Goal: Contribute content

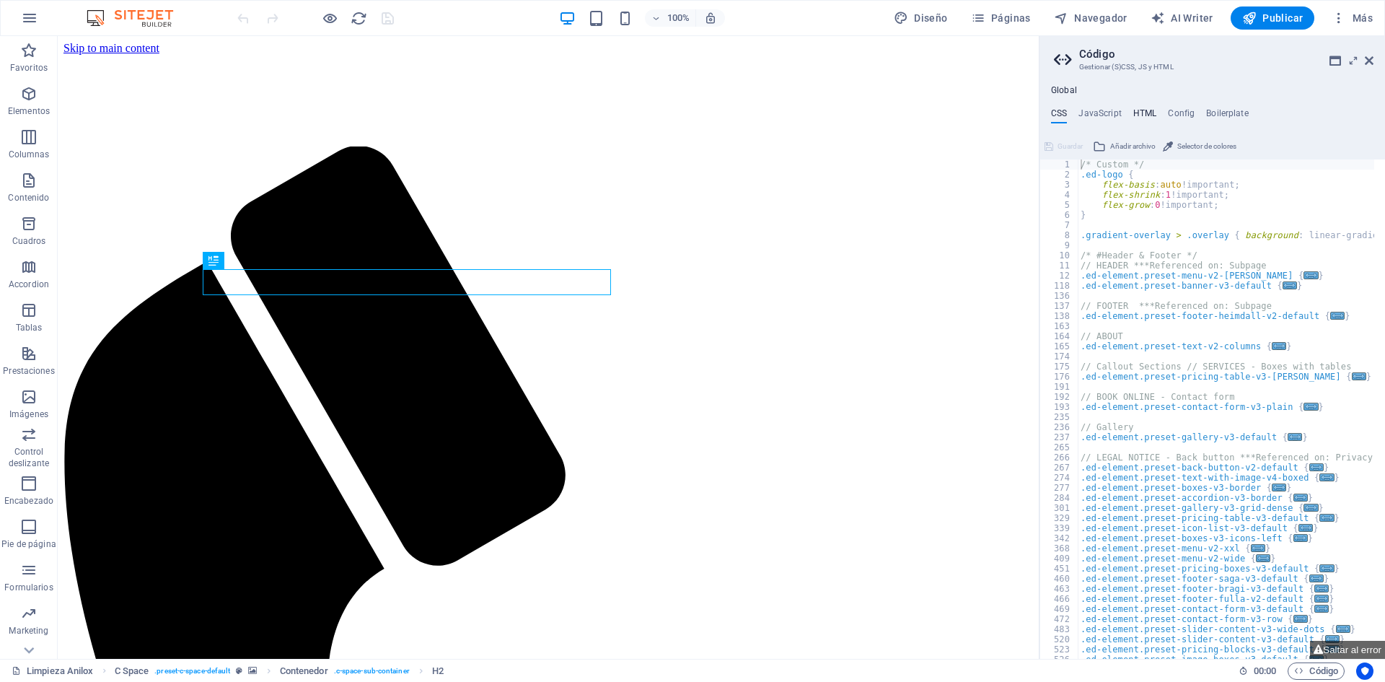
click at [1136, 110] on h4 "HTML" at bounding box center [1145, 116] width 24 height 16
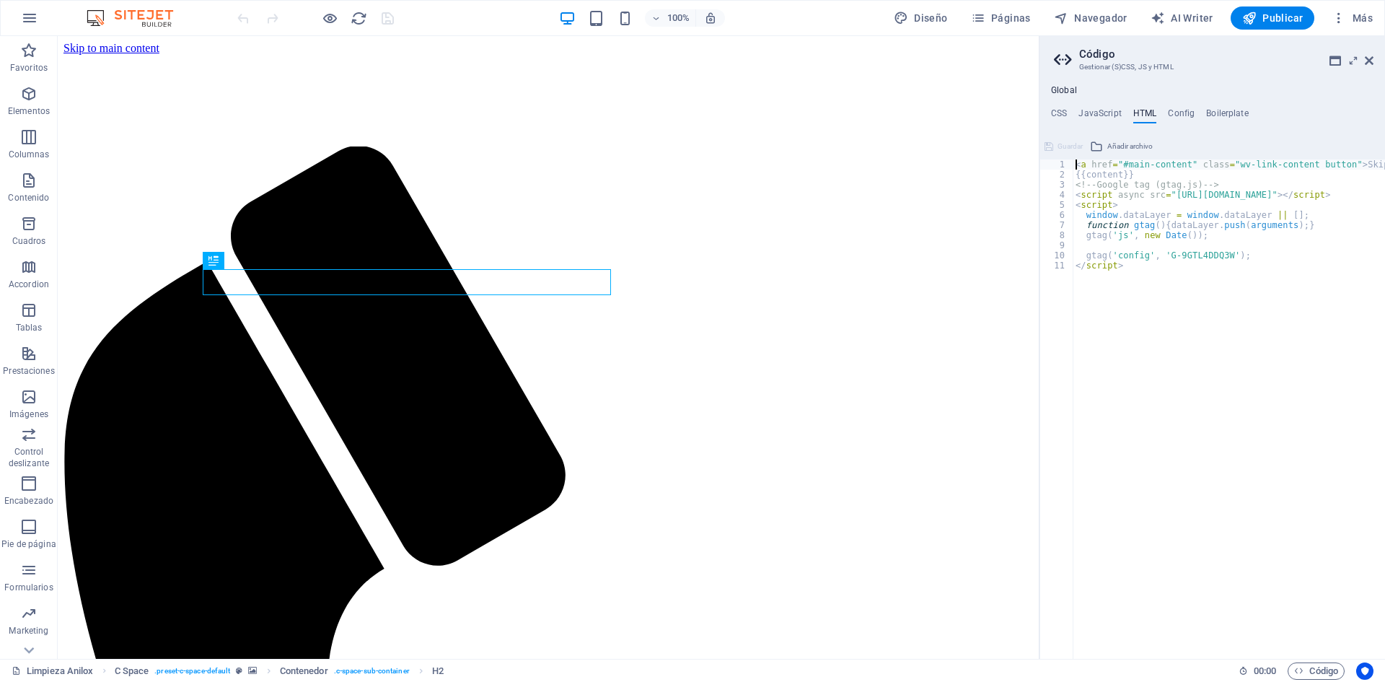
click at [1171, 303] on div "< a href = "#main-content" class = "wv-link-content button" > Skip to main cont…" at bounding box center [1284, 413] width 423 height 508
type textarea "</script>"
paste textarea "</script>"
type textarea "</script>"
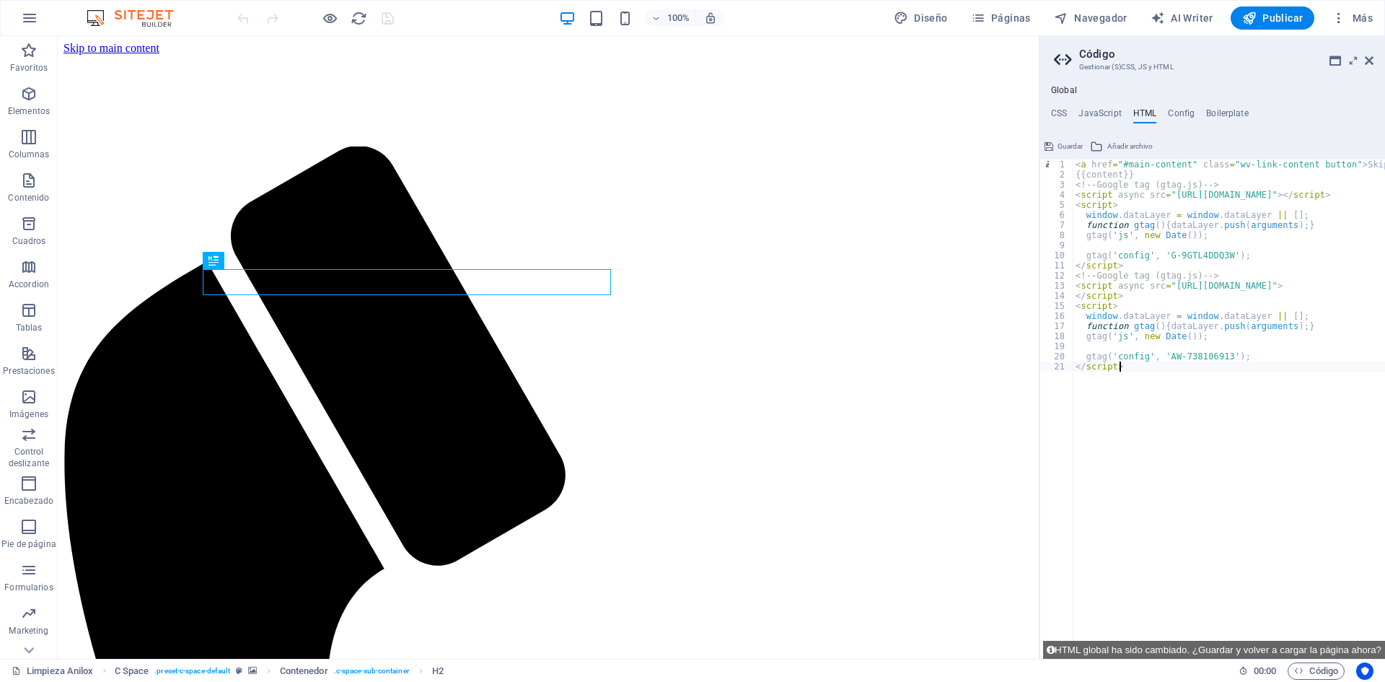
click at [1229, 270] on div "< a href = "#main-content" class = "wv-link-content button" > Skip to main cont…" at bounding box center [1284, 413] width 423 height 508
drag, startPoint x: 1365, startPoint y: 61, endPoint x: 1295, endPoint y: 29, distance: 76.8
click at [1365, 61] on icon at bounding box center [1369, 61] width 9 height 12
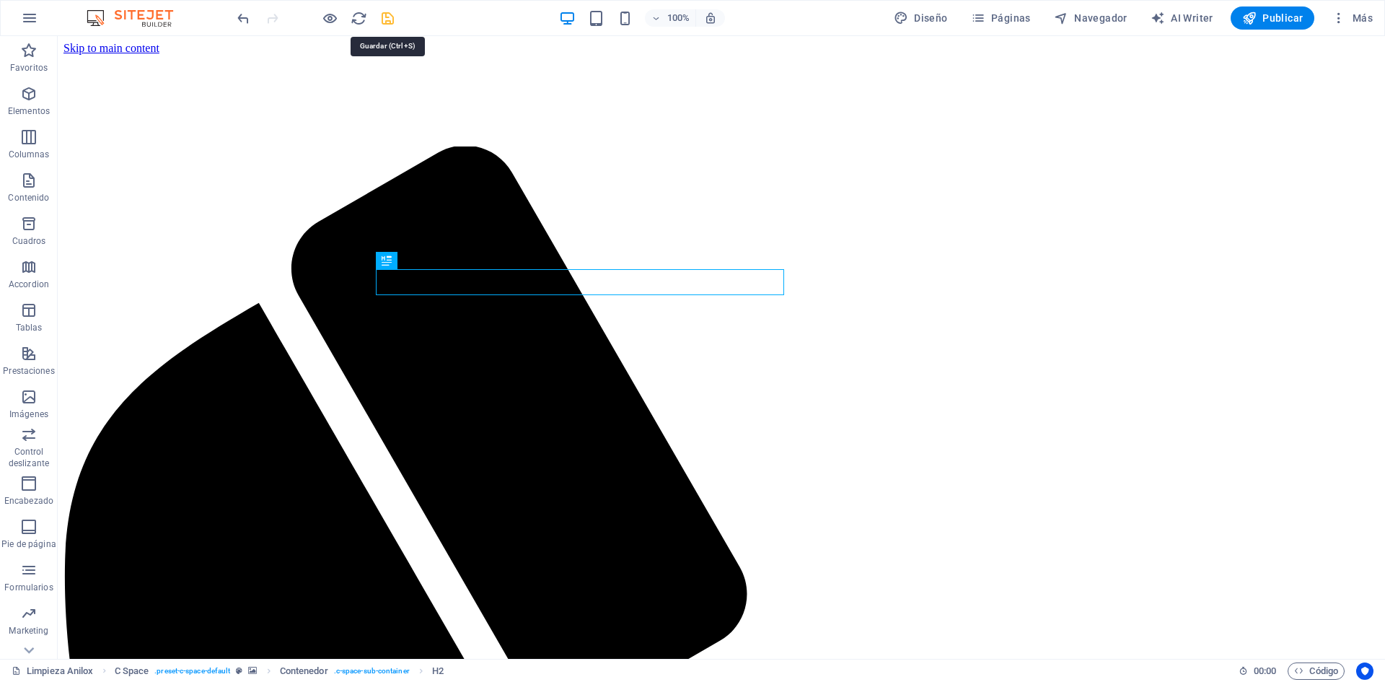
click at [389, 14] on icon "save" at bounding box center [387, 18] width 17 height 17
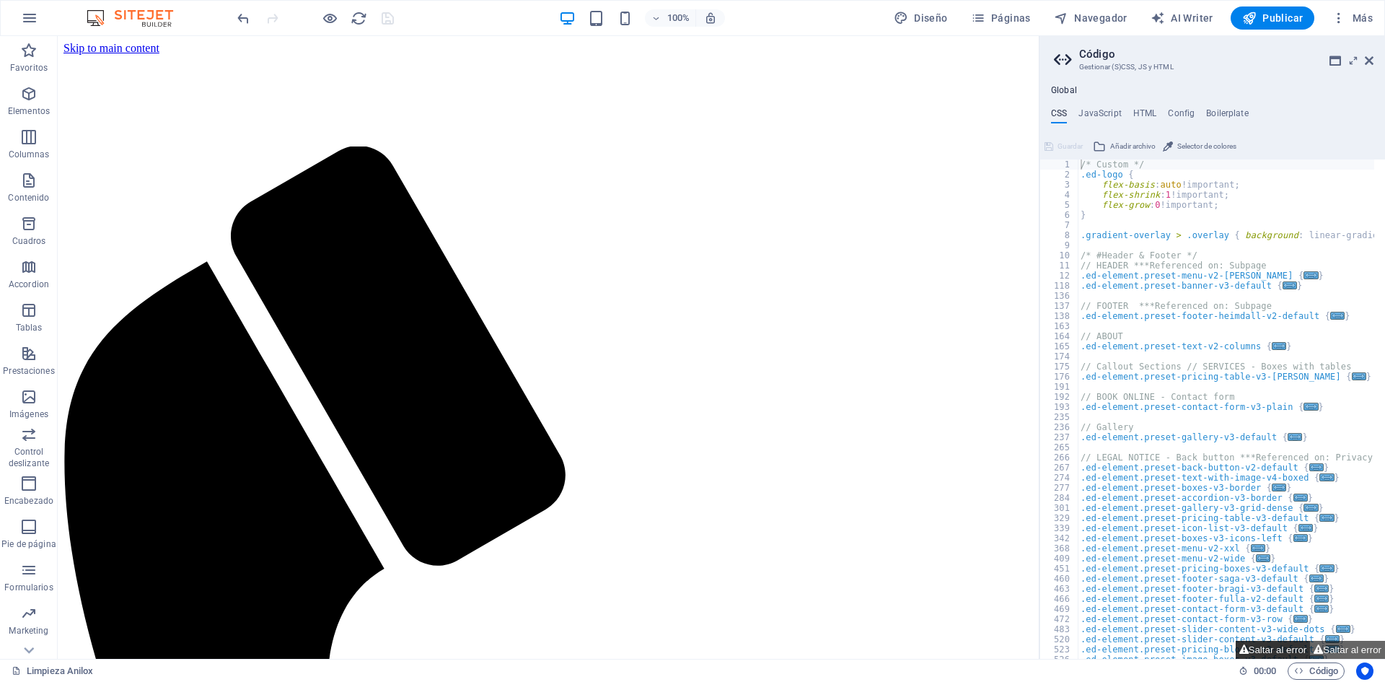
click at [1284, 655] on button "Saltar al error" at bounding box center [1273, 649] width 75 height 18
type textarea "$menu-open-align: center_menu,"
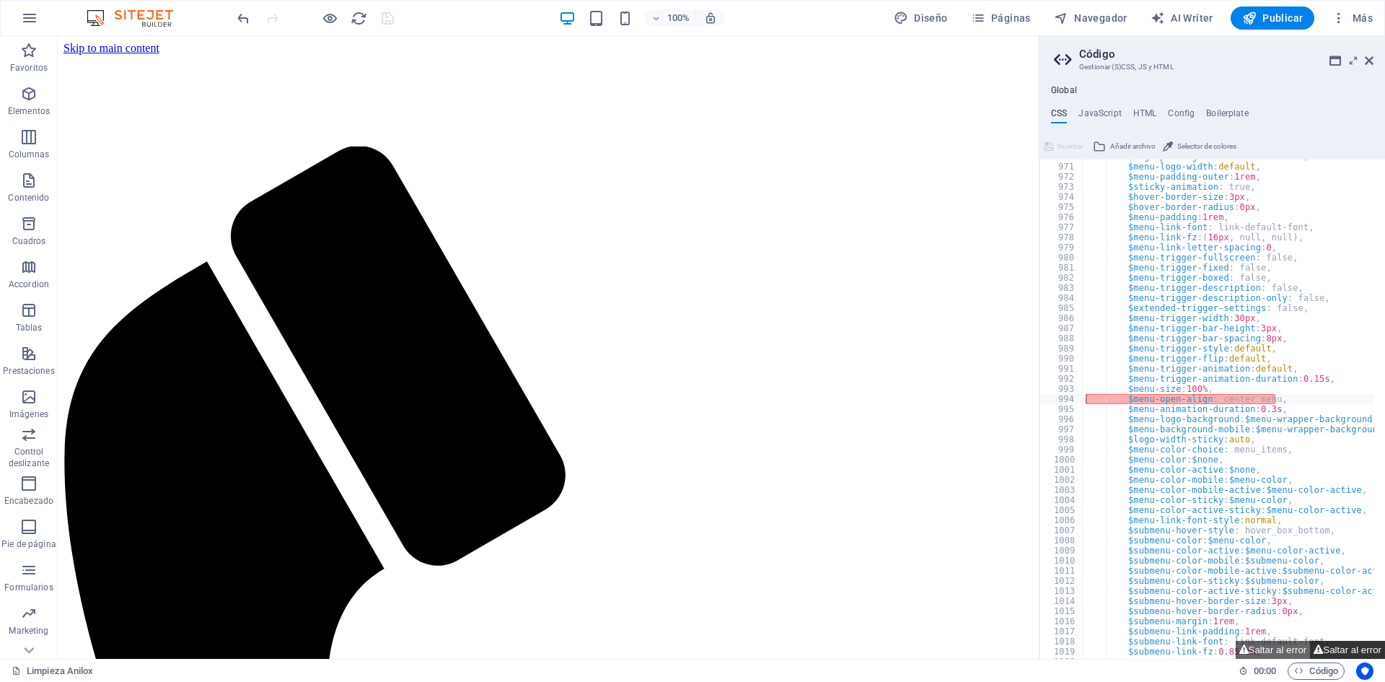
click at [1326, 652] on button "Saltar al error" at bounding box center [1347, 649] width 75 height 18
click at [1168, 402] on div "$logo-padding : 2rem 1rem 1rem 1rem , $menu-logo-width : default , $menu-paddin…" at bounding box center [1380, 405] width 594 height 508
click at [1212, 403] on div "$logo-padding : 2rem 1rem 1rem 1rem , $menu-logo-width : default , $menu-paddin…" at bounding box center [1380, 405] width 594 height 508
click at [1275, 403] on div "$logo-padding : 2rem 1rem 1rem 1rem , $menu-logo-width : default , $menu-paddin…" at bounding box center [1380, 405] width 594 height 508
drag, startPoint x: 1321, startPoint y: 643, endPoint x: 1272, endPoint y: 648, distance: 49.2
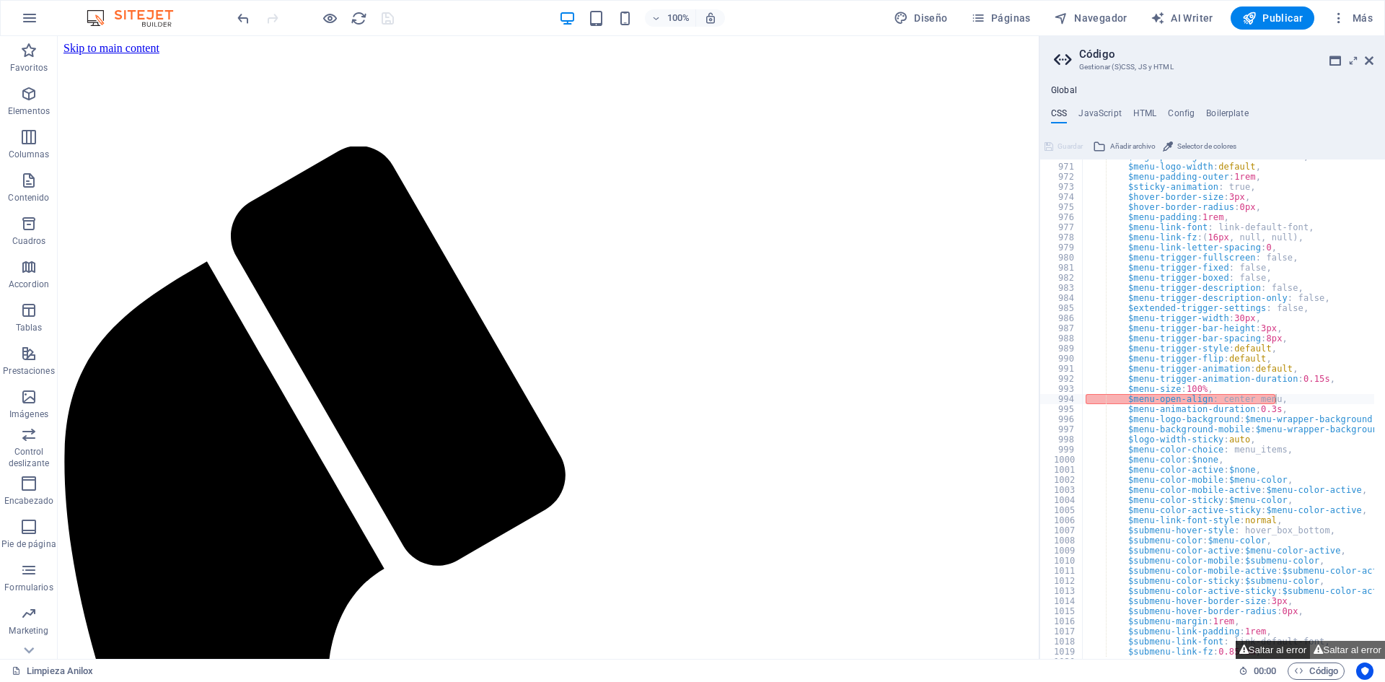
click at [1320, 644] on button "Saltar al error" at bounding box center [1347, 649] width 75 height 18
click at [1270, 650] on button "Saltar al error" at bounding box center [1273, 649] width 75 height 18
click at [1299, 673] on icon "button" at bounding box center [1298, 670] width 9 height 9
click at [1156, 112] on ul "CSS JavaScript HTML Config Boilerplate" at bounding box center [1211, 116] width 345 height 16
click at [1155, 110] on h4 "HTML" at bounding box center [1145, 116] width 24 height 16
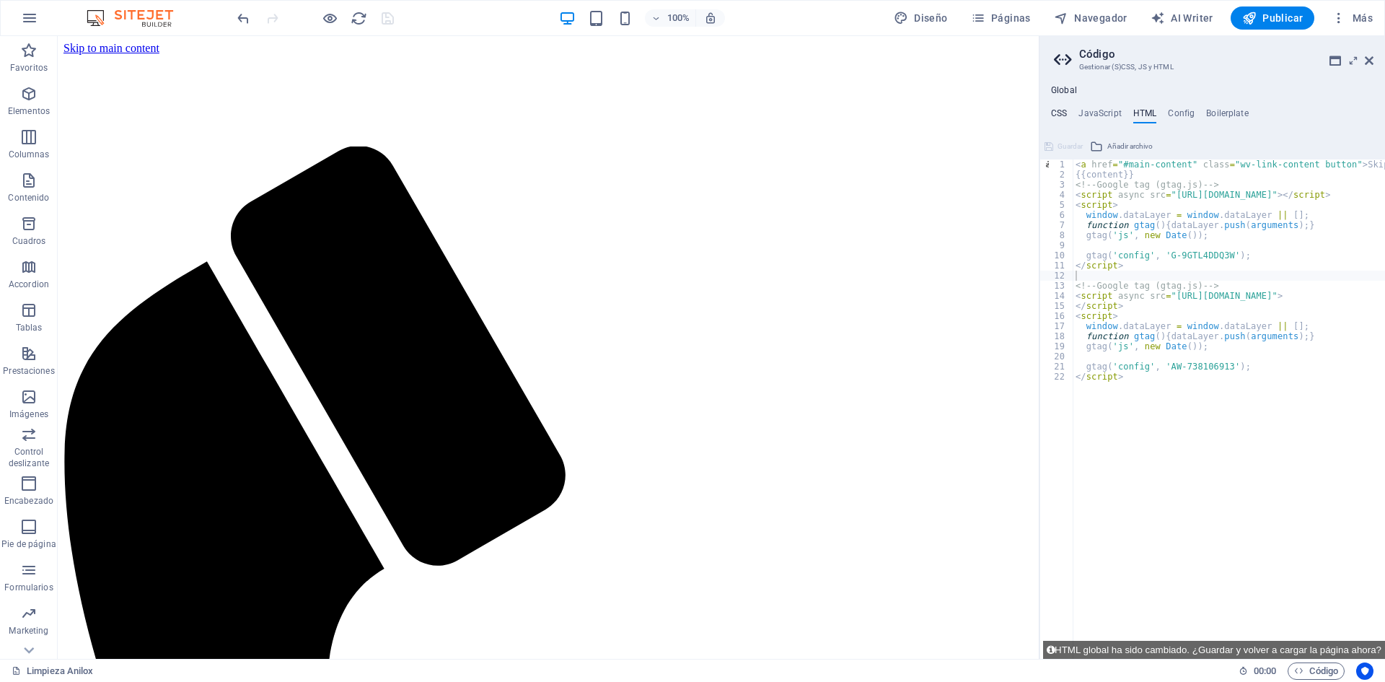
click at [1063, 112] on h4 "CSS" at bounding box center [1059, 116] width 16 height 16
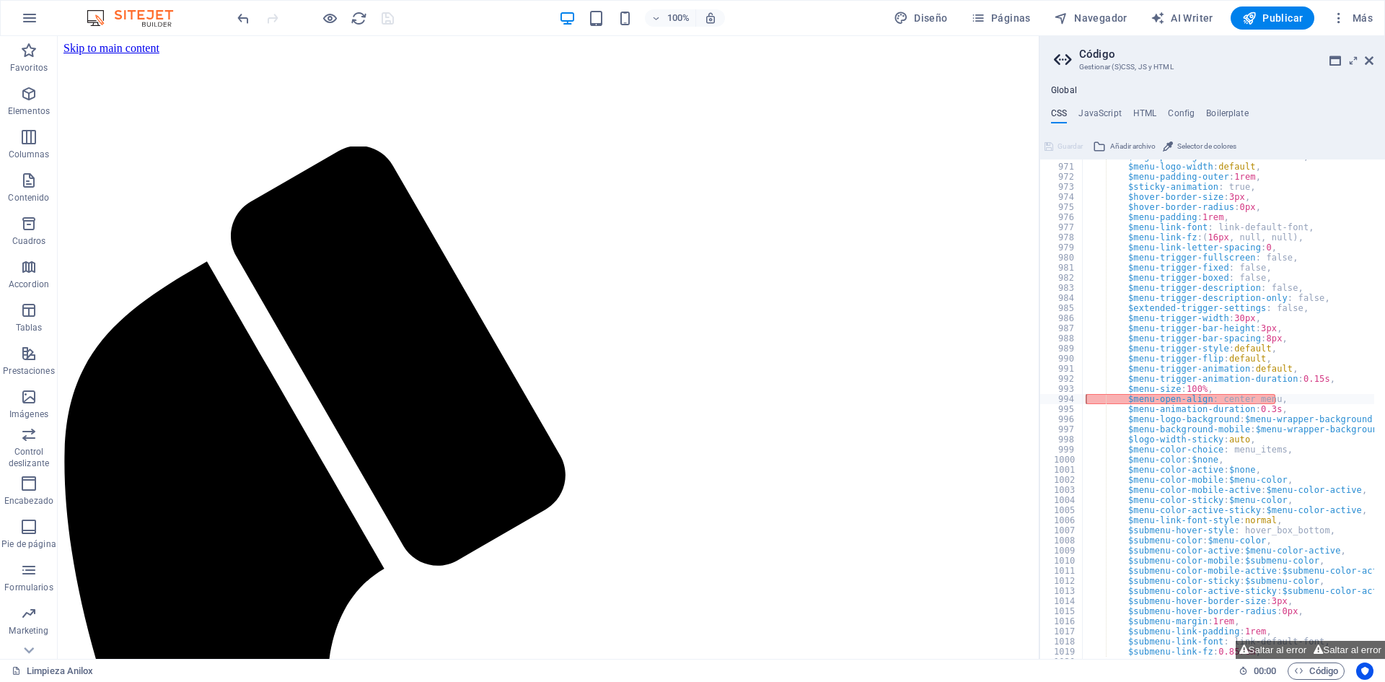
drag, startPoint x: 1353, startPoint y: 74, endPoint x: 1363, endPoint y: 62, distance: 15.3
click at [1355, 72] on aside "Código Gestionar (S)CSS, JS y HTML Global CSS JavaScript HTML Config Boilerplat…" at bounding box center [1212, 347] width 346 height 622
click at [1365, 59] on icon at bounding box center [1369, 61] width 9 height 12
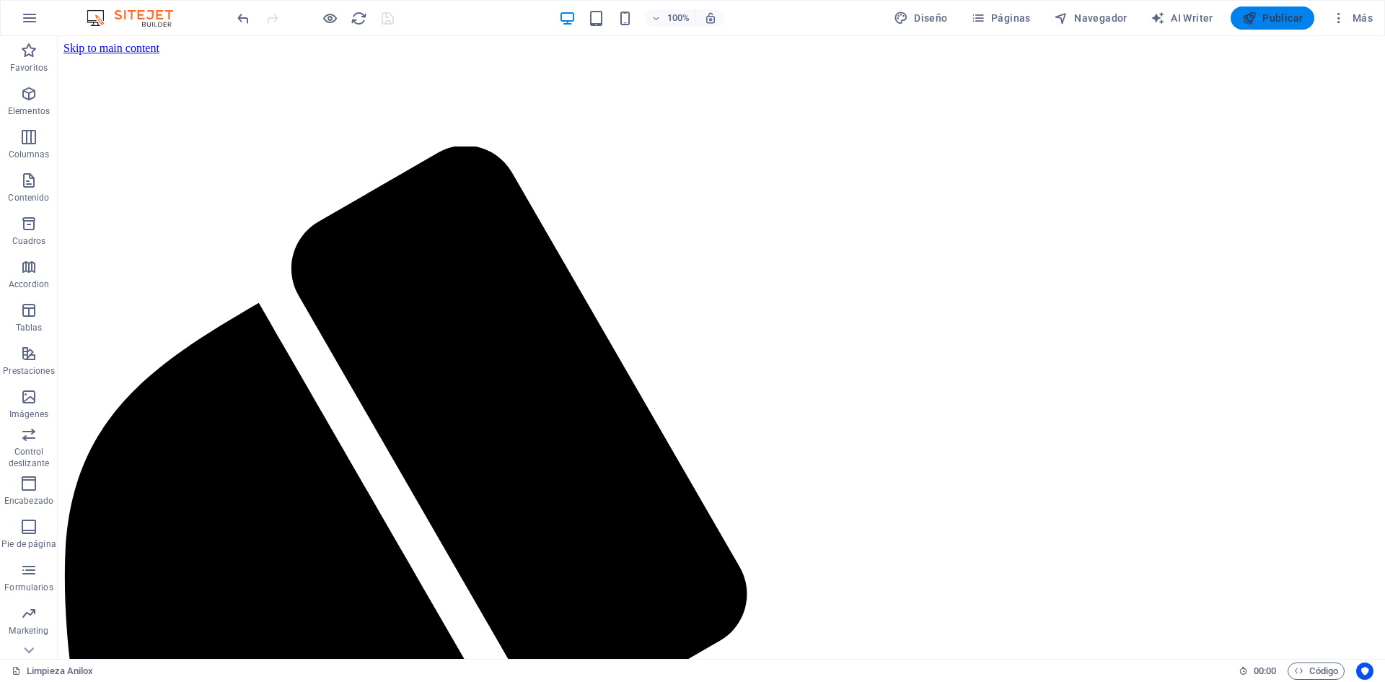
drag, startPoint x: 1284, startPoint y: 24, endPoint x: 1201, endPoint y: 9, distance: 84.3
click at [1284, 24] on span "Publicar" at bounding box center [1272, 18] width 61 height 14
